Goal: Task Accomplishment & Management: Use online tool/utility

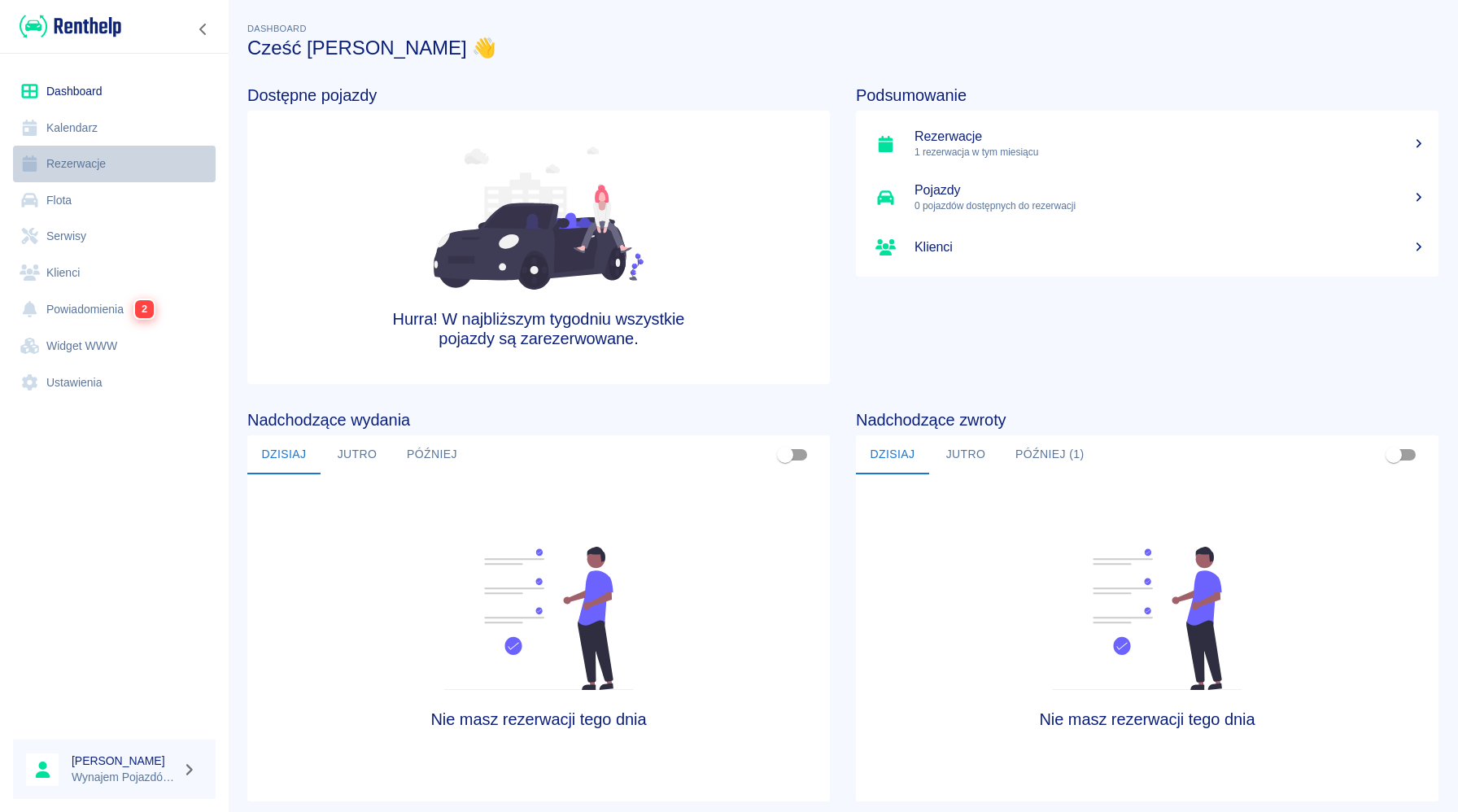
click at [124, 159] on link "Rezerwacje" at bounding box center [114, 164] width 202 height 36
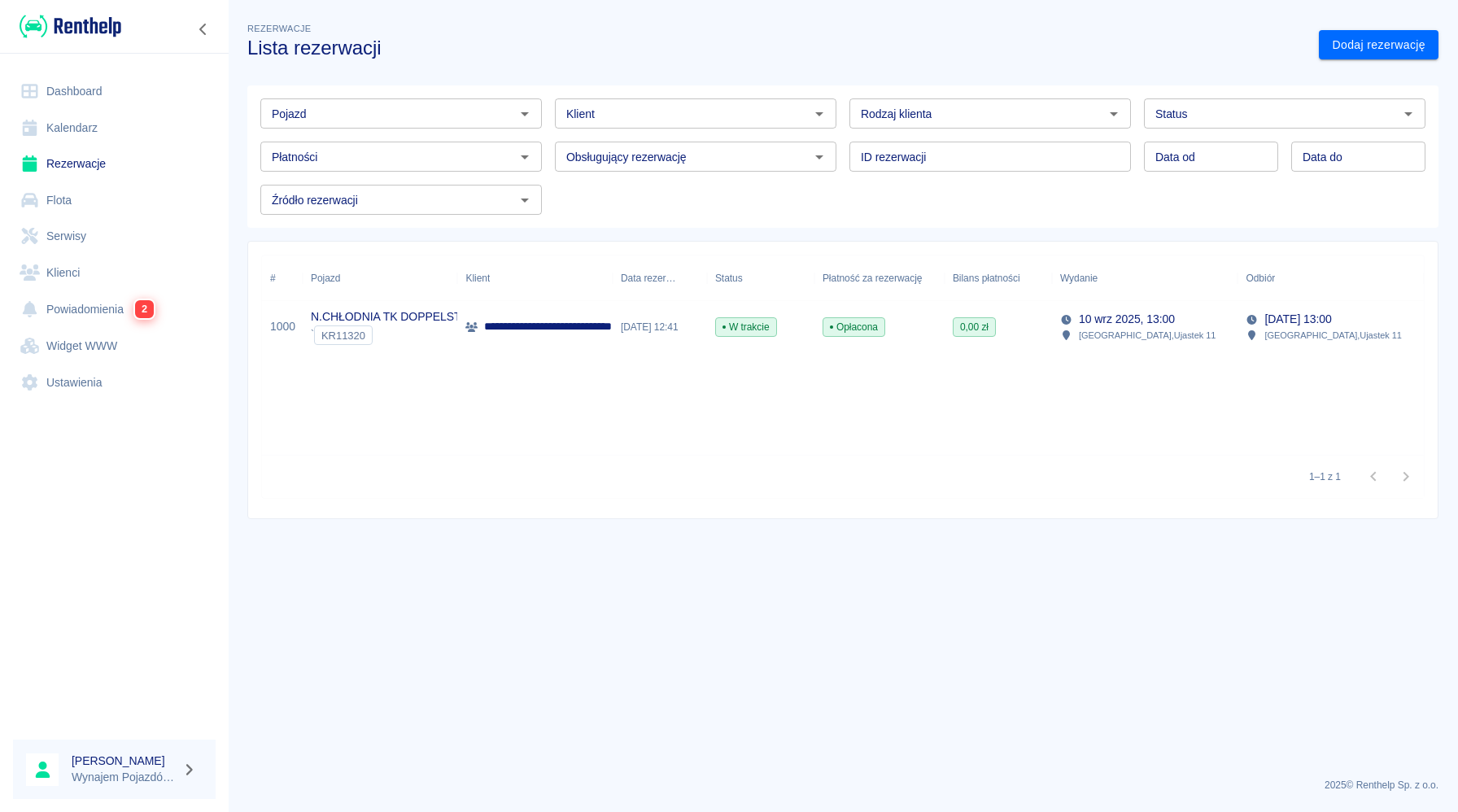
click at [797, 328] on div "W trakcie" at bounding box center [760, 327] width 107 height 52
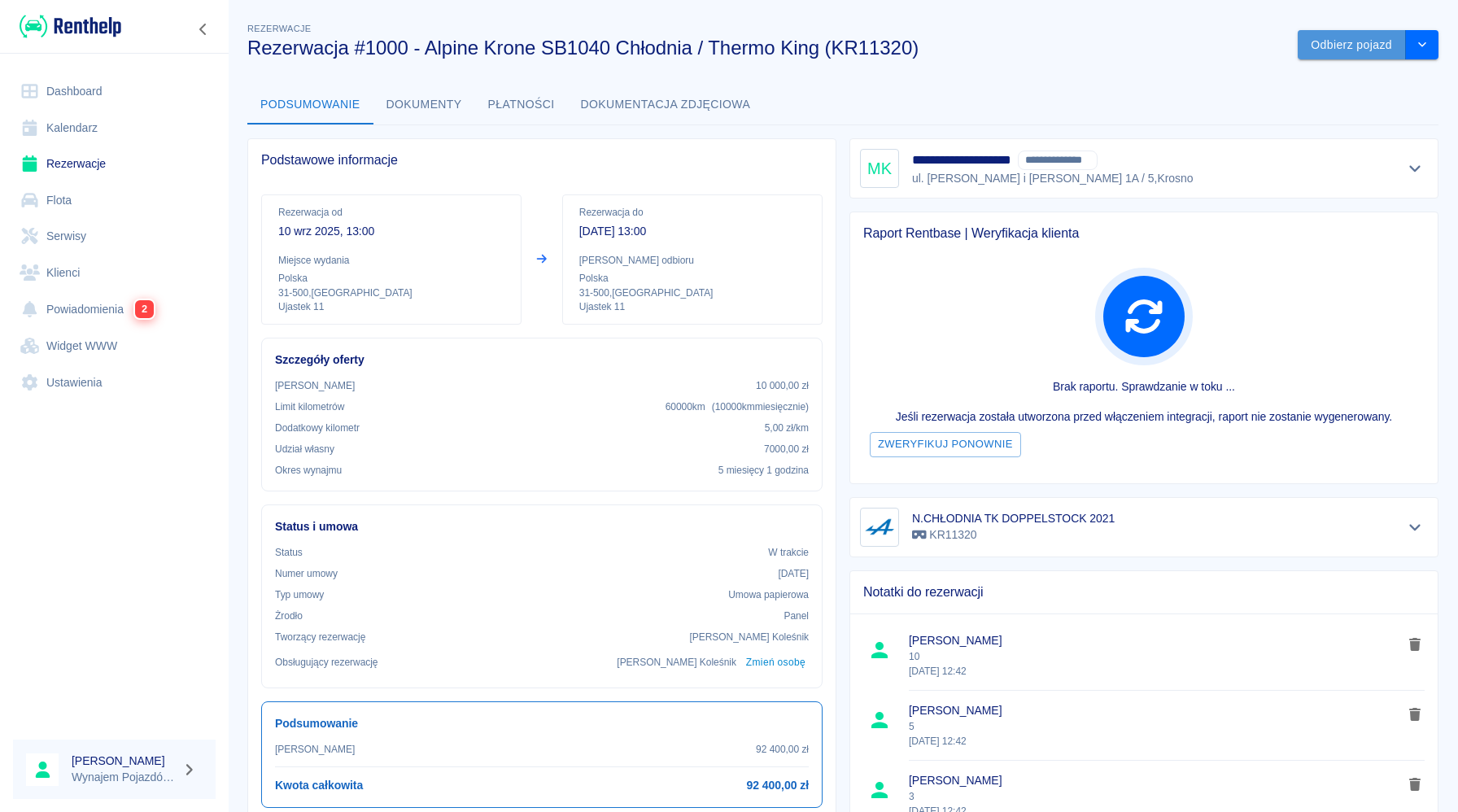
click at [1333, 52] on button "Odbierz pojazd" at bounding box center [1352, 46] width 108 height 30
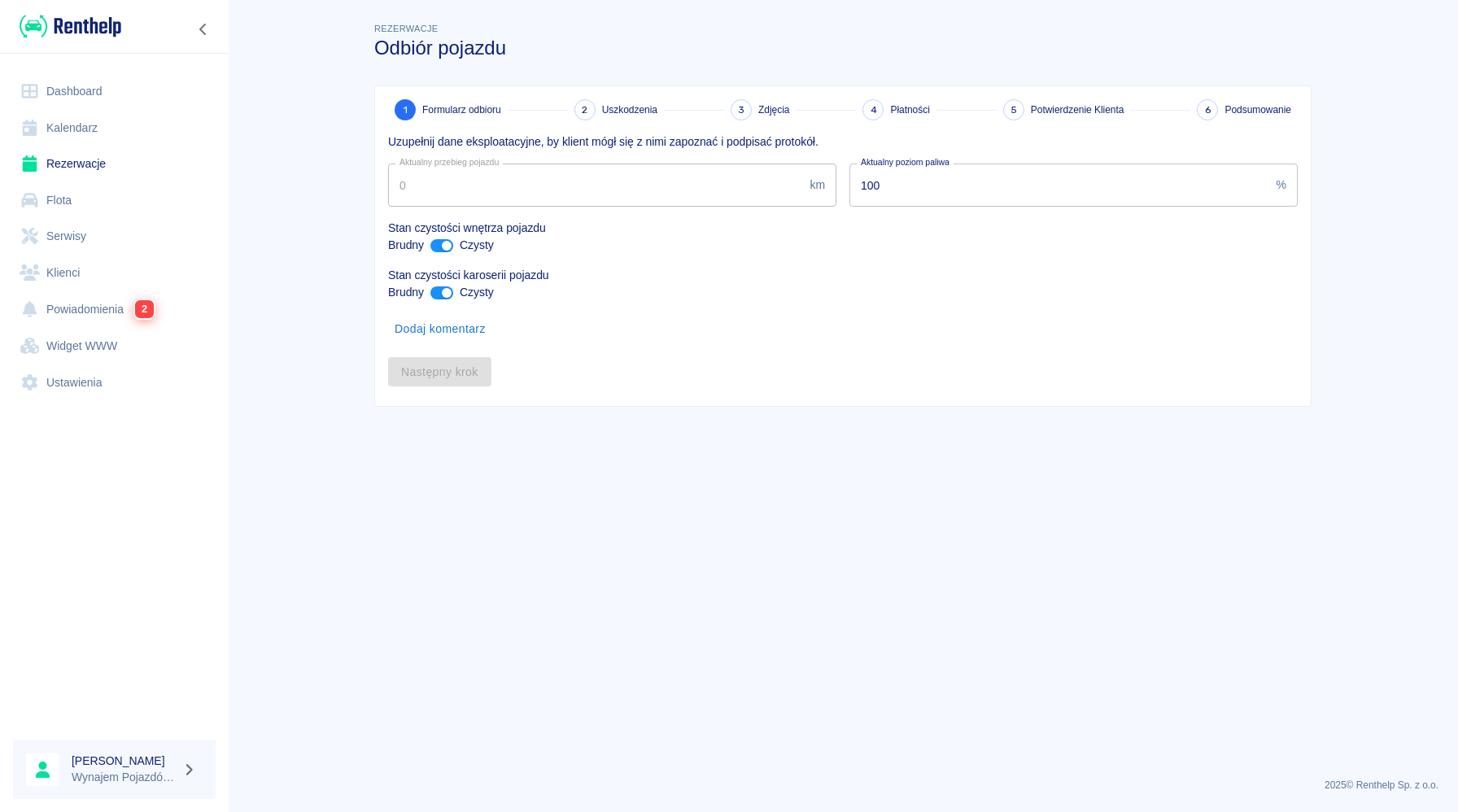
type input "2"
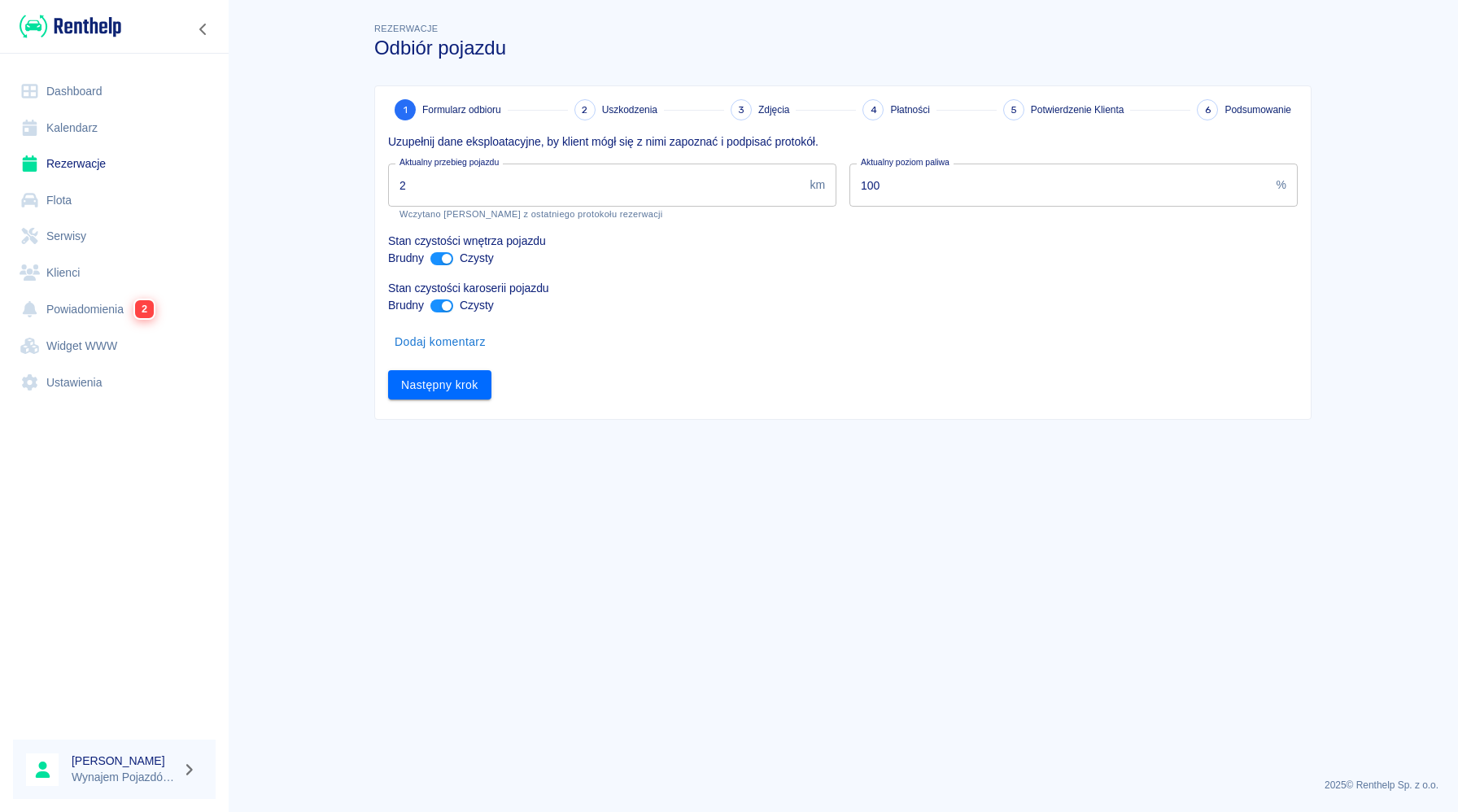
click at [499, 180] on input "2" at bounding box center [595, 185] width 415 height 43
type input "3"
click at [444, 311] on input "ant design" at bounding box center [446, 305] width 39 height 13
checkbox input "false"
click at [450, 384] on button "Następny krok" at bounding box center [439, 385] width 104 height 30
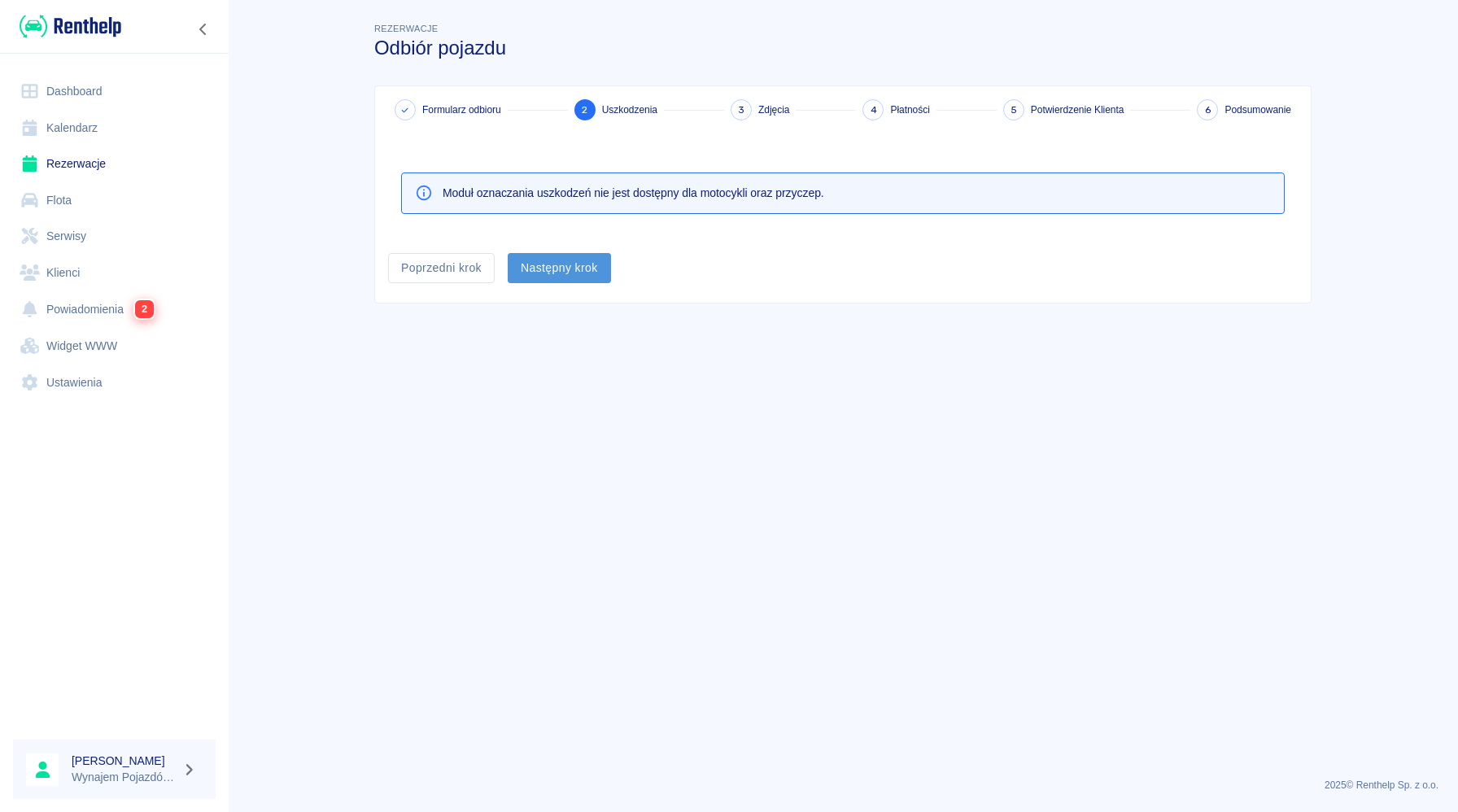
click at [574, 280] on button "Następny krok" at bounding box center [559, 268] width 104 height 30
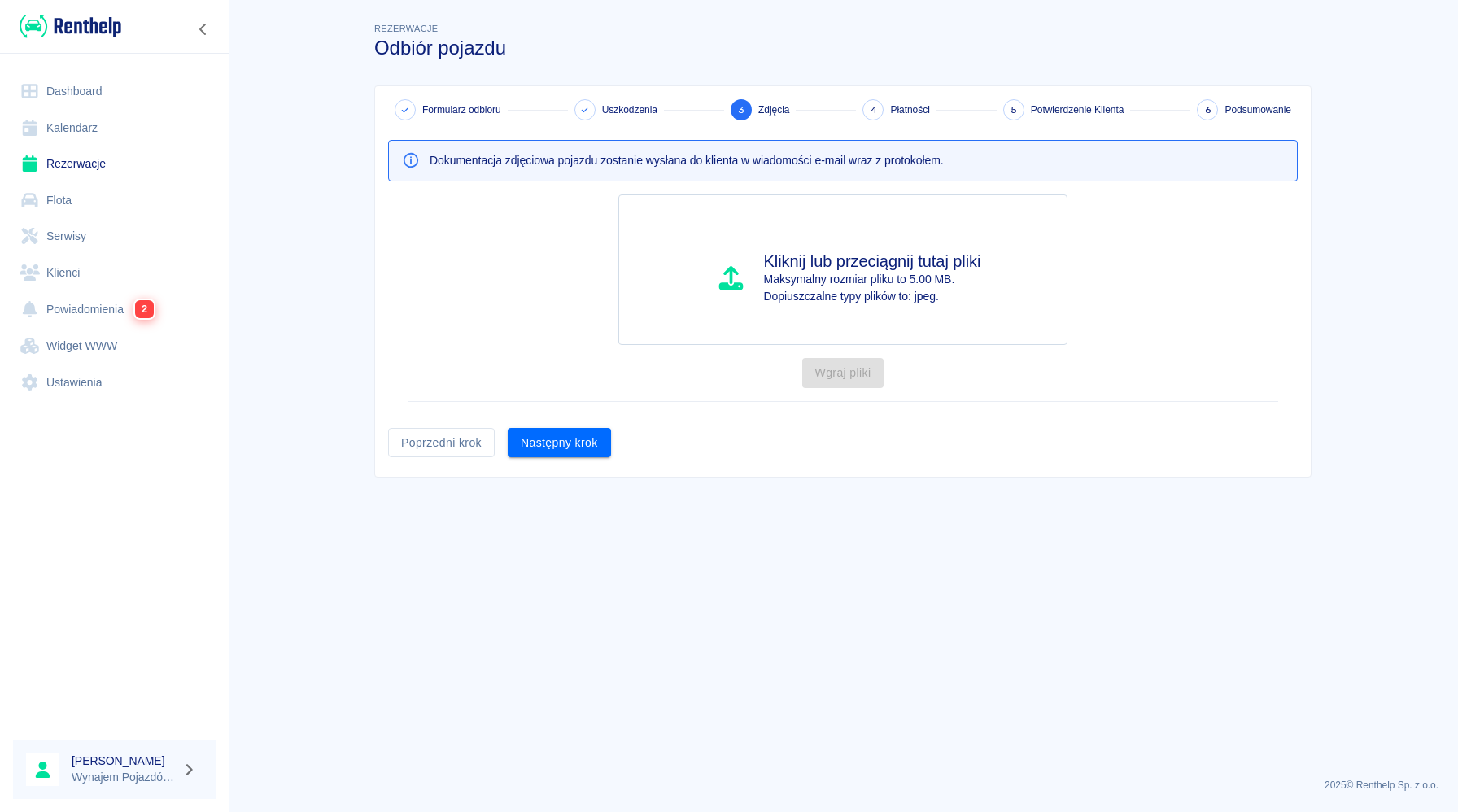
click at [143, 341] on link "Widget WWW" at bounding box center [114, 346] width 202 height 36
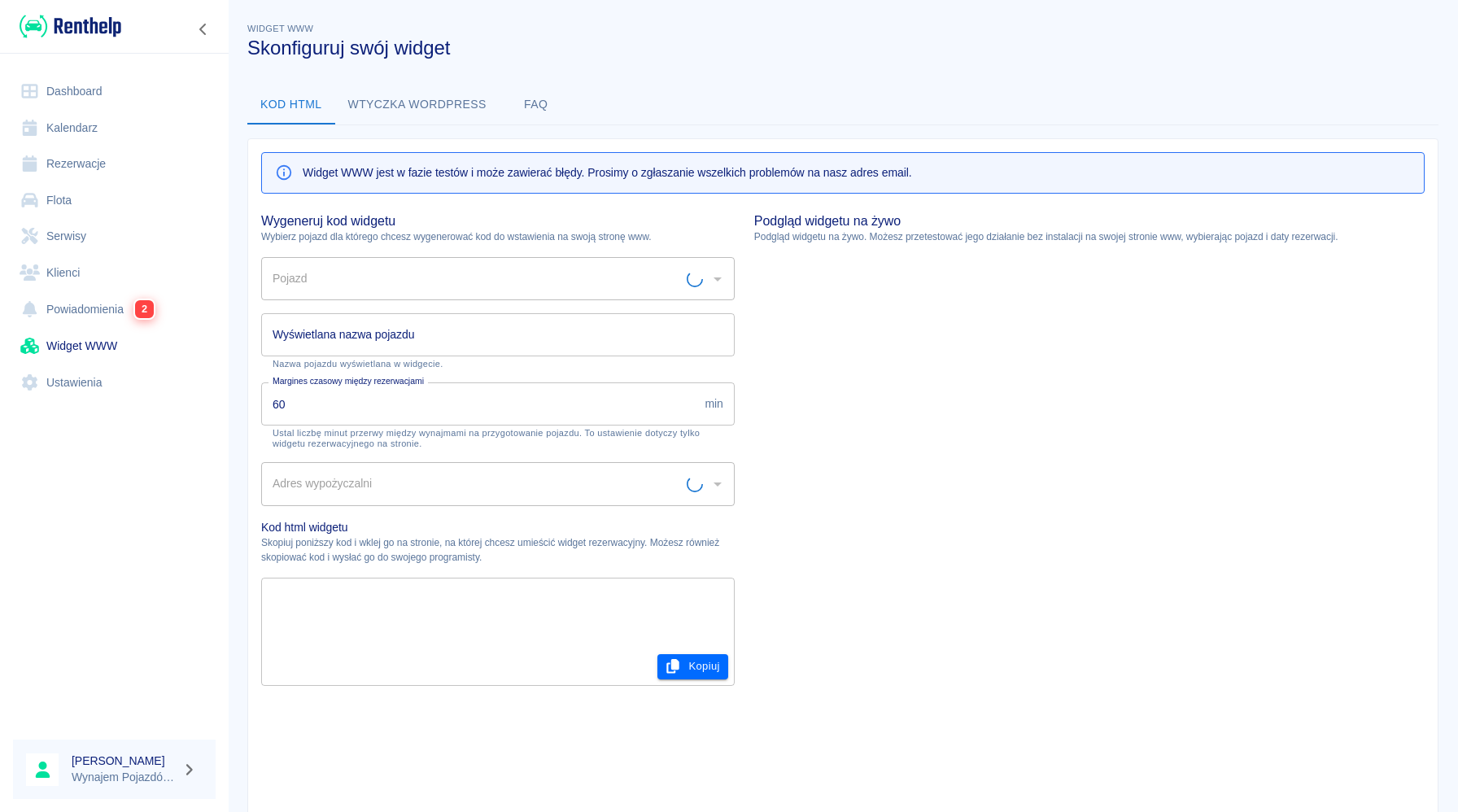
type input "N.CHŁODNIA TK DOPPELSTOCK 2021 - KR11320"
type input "N.CHŁODNIA TK DOPPELSTOCK 2021"
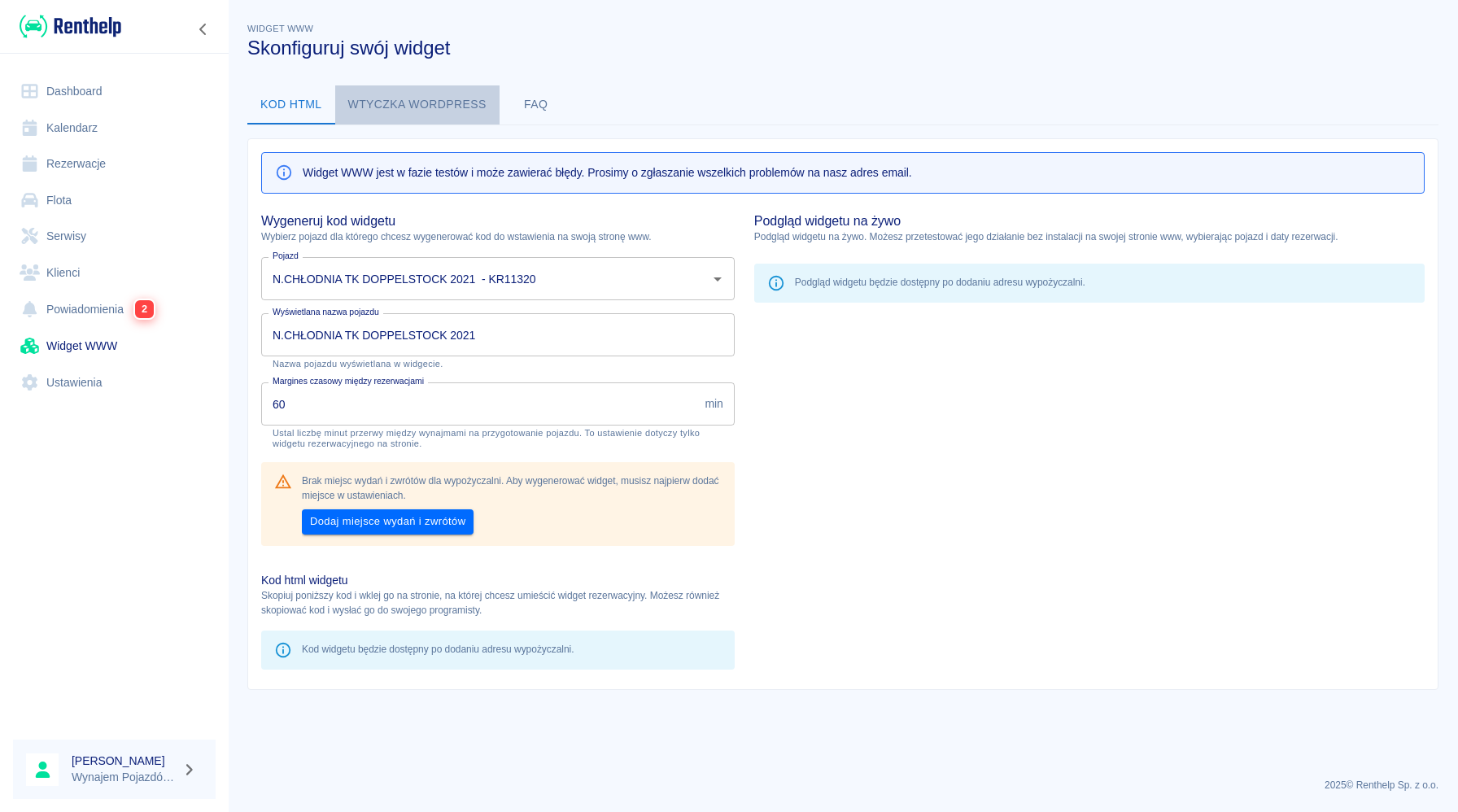
click at [428, 117] on button "Wtyczka wordpress" at bounding box center [417, 105] width 164 height 39
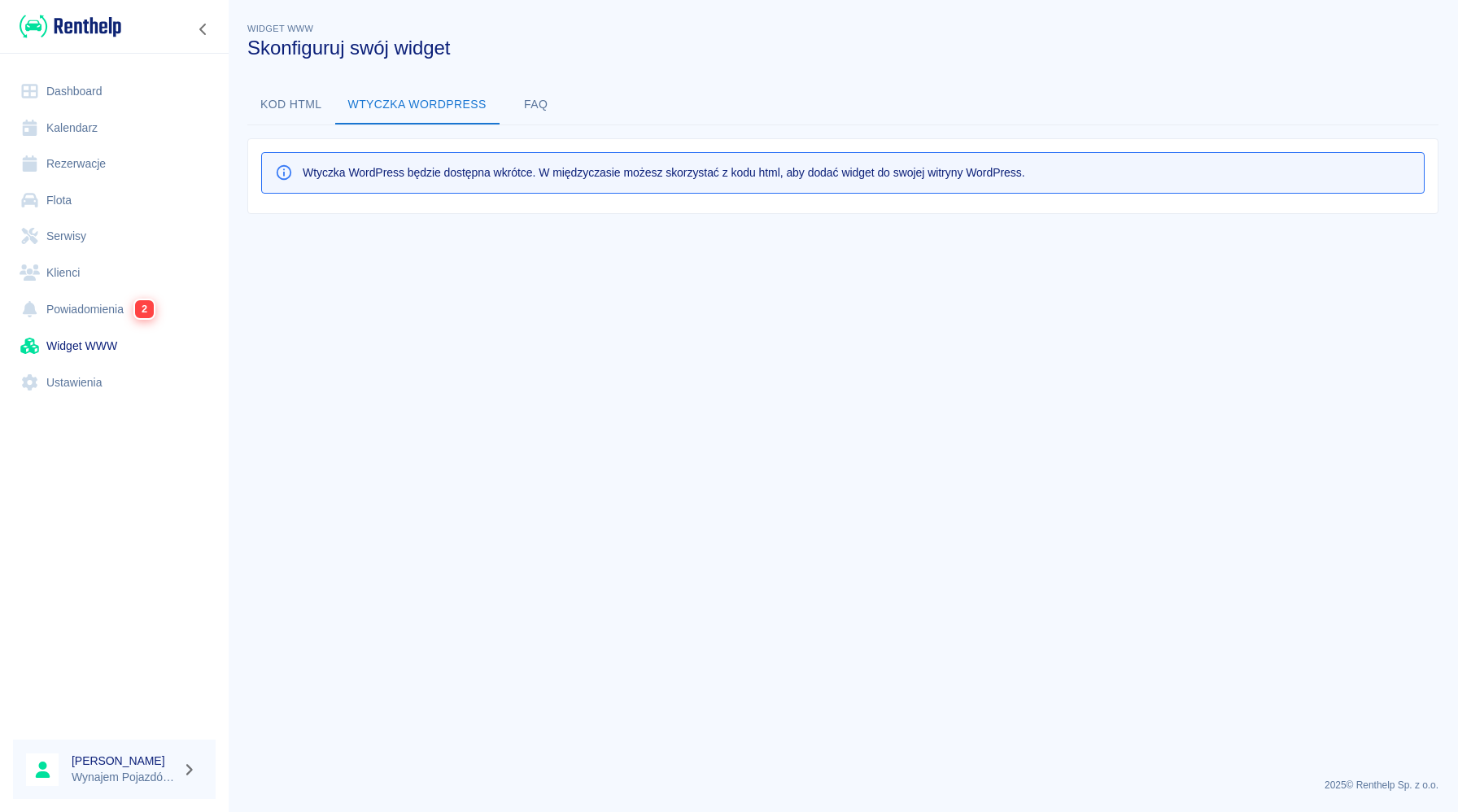
click at [277, 95] on button "Kod html" at bounding box center [291, 105] width 88 height 39
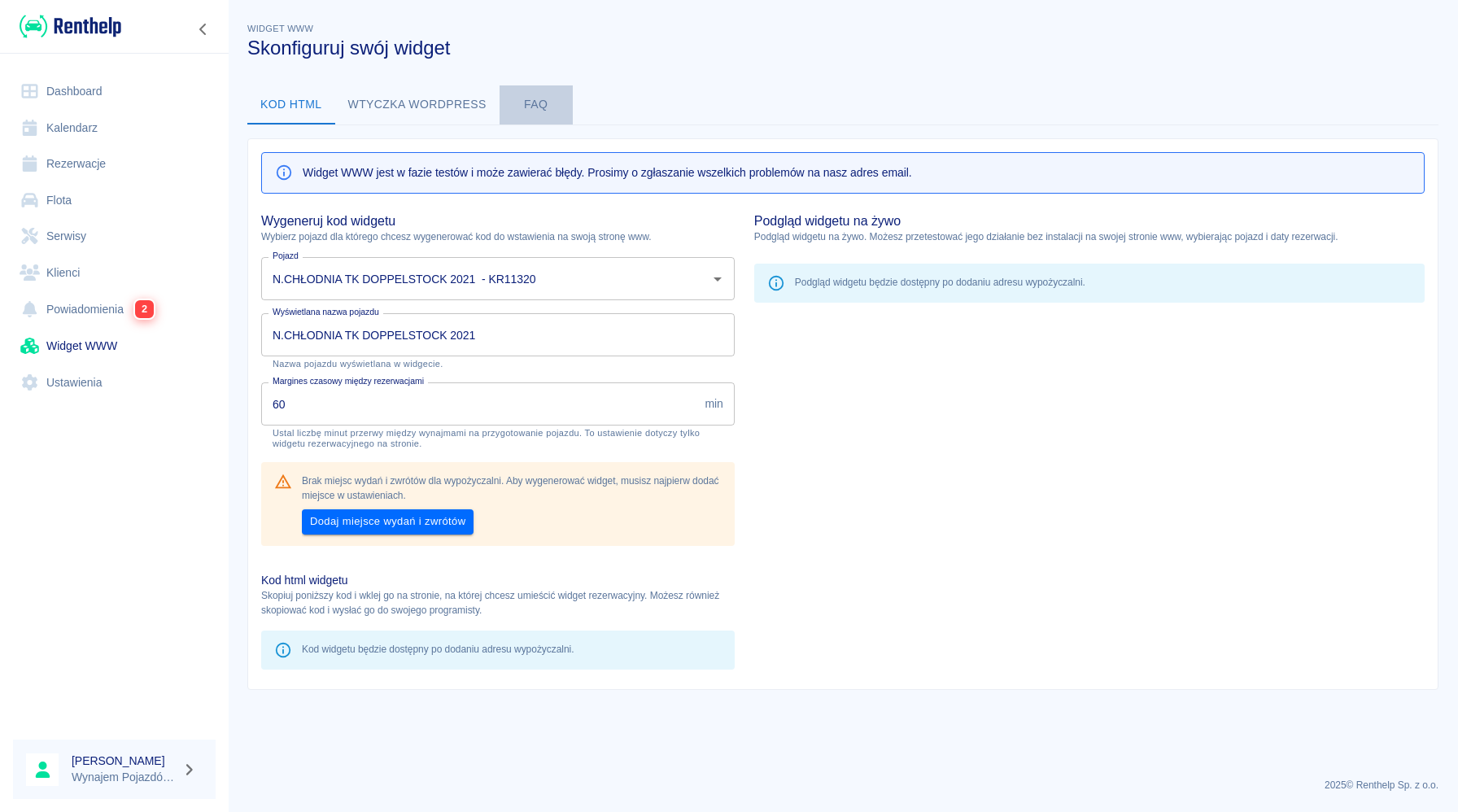
click at [535, 104] on button "FAQ" at bounding box center [535, 105] width 73 height 39
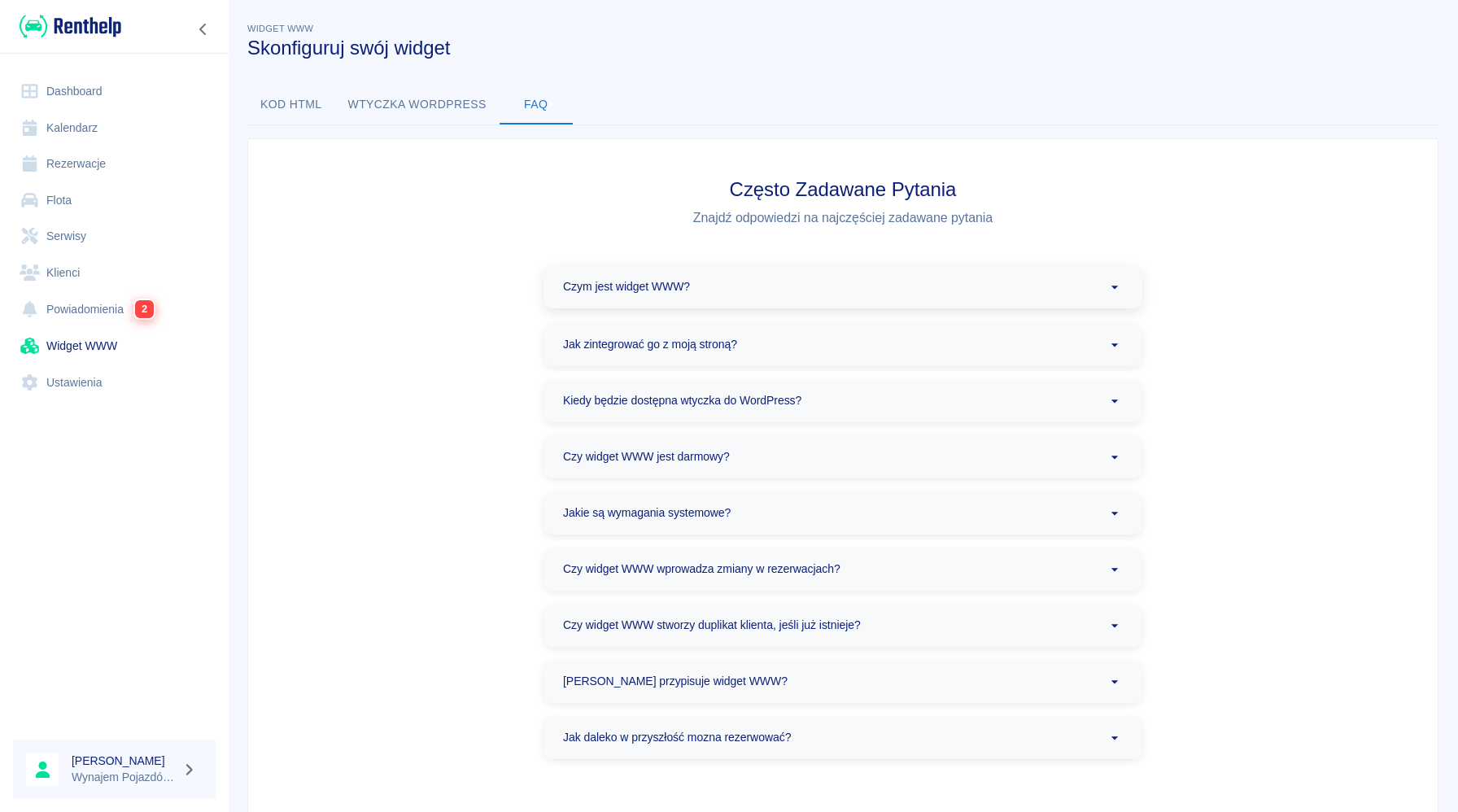
click at [868, 290] on div "Czym jest widget WWW?" at bounding box center [842, 287] width 599 height 43
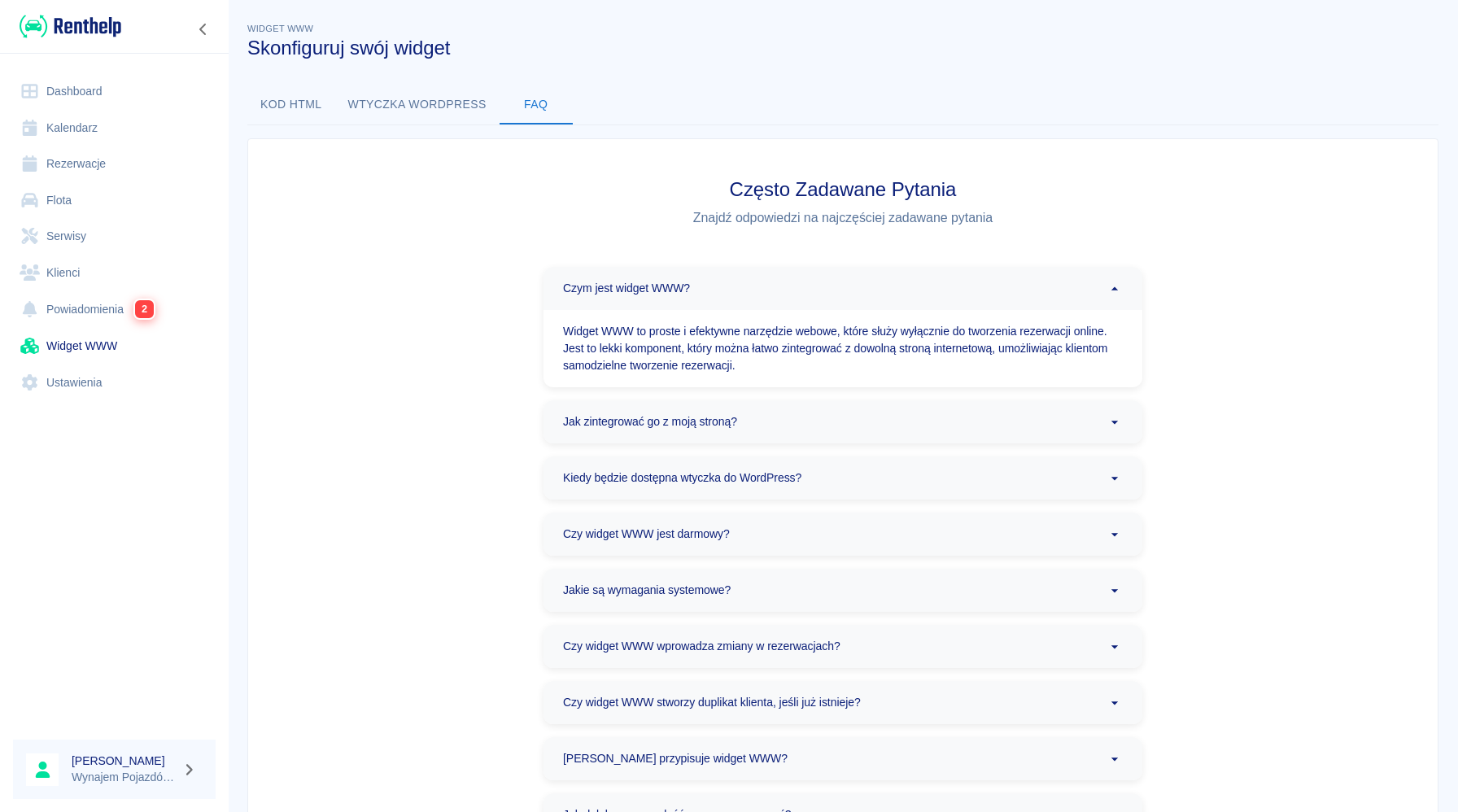
scroll to position [8, 0]
